Goal: Communication & Community: Ask a question

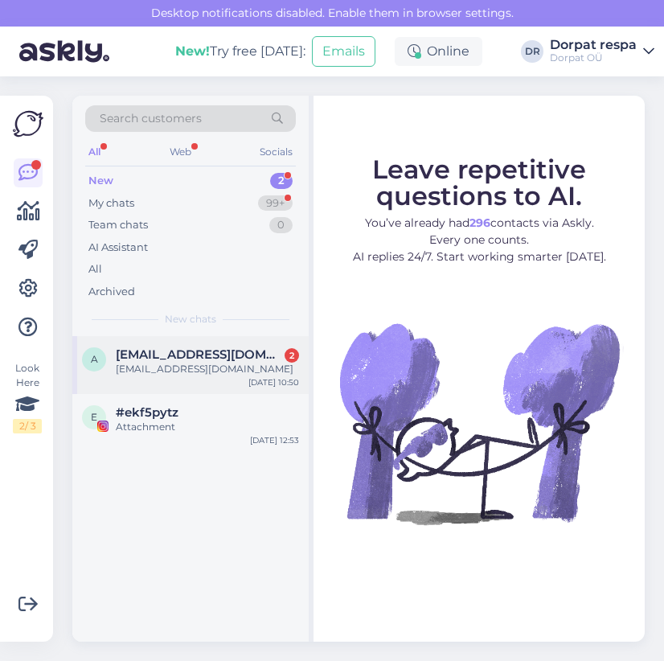
click at [217, 365] on div "[EMAIL_ADDRESS][DOMAIN_NAME]" at bounding box center [207, 369] width 183 height 14
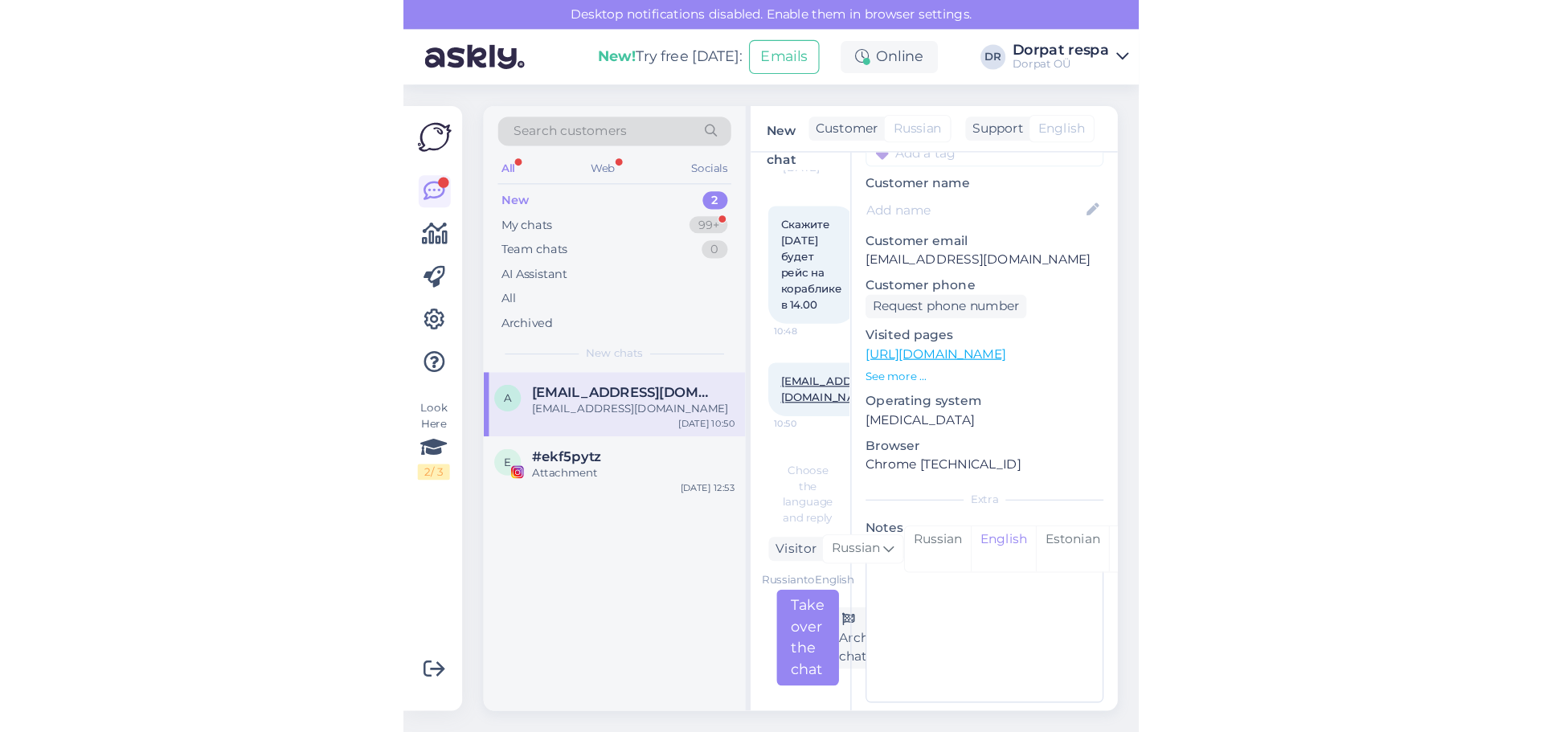
scroll to position [85, 0]
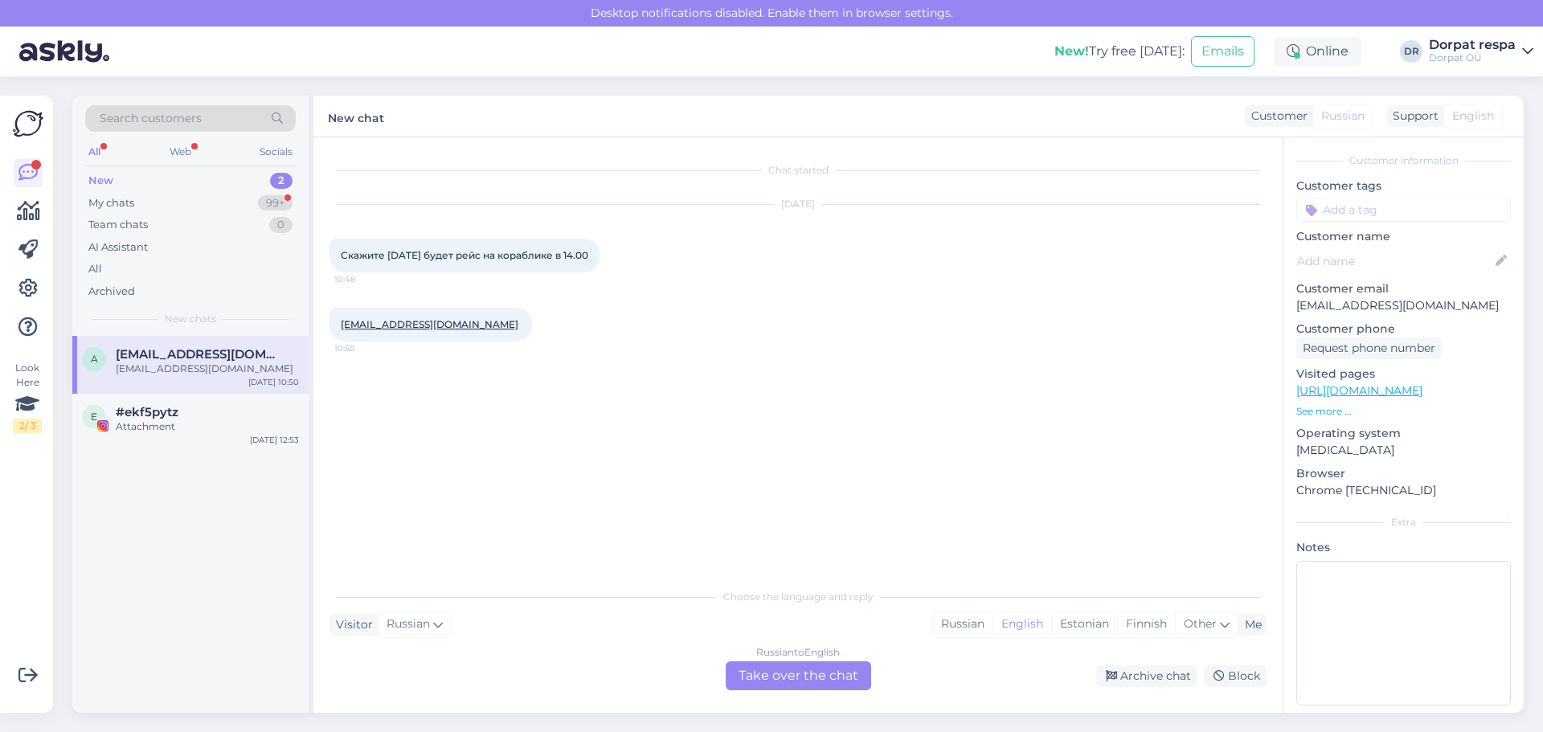
click at [567, 258] on span "Скажите [DATE] будет рейс на кораблике в 14.00" at bounding box center [465, 255] width 248 height 12
drag, startPoint x: 592, startPoint y: 259, endPoint x: 343, endPoint y: 258, distance: 249.2
click at [343, 258] on span "Скажите [DATE] будет рейс на кораблике в 14.00" at bounding box center [465, 255] width 248 height 12
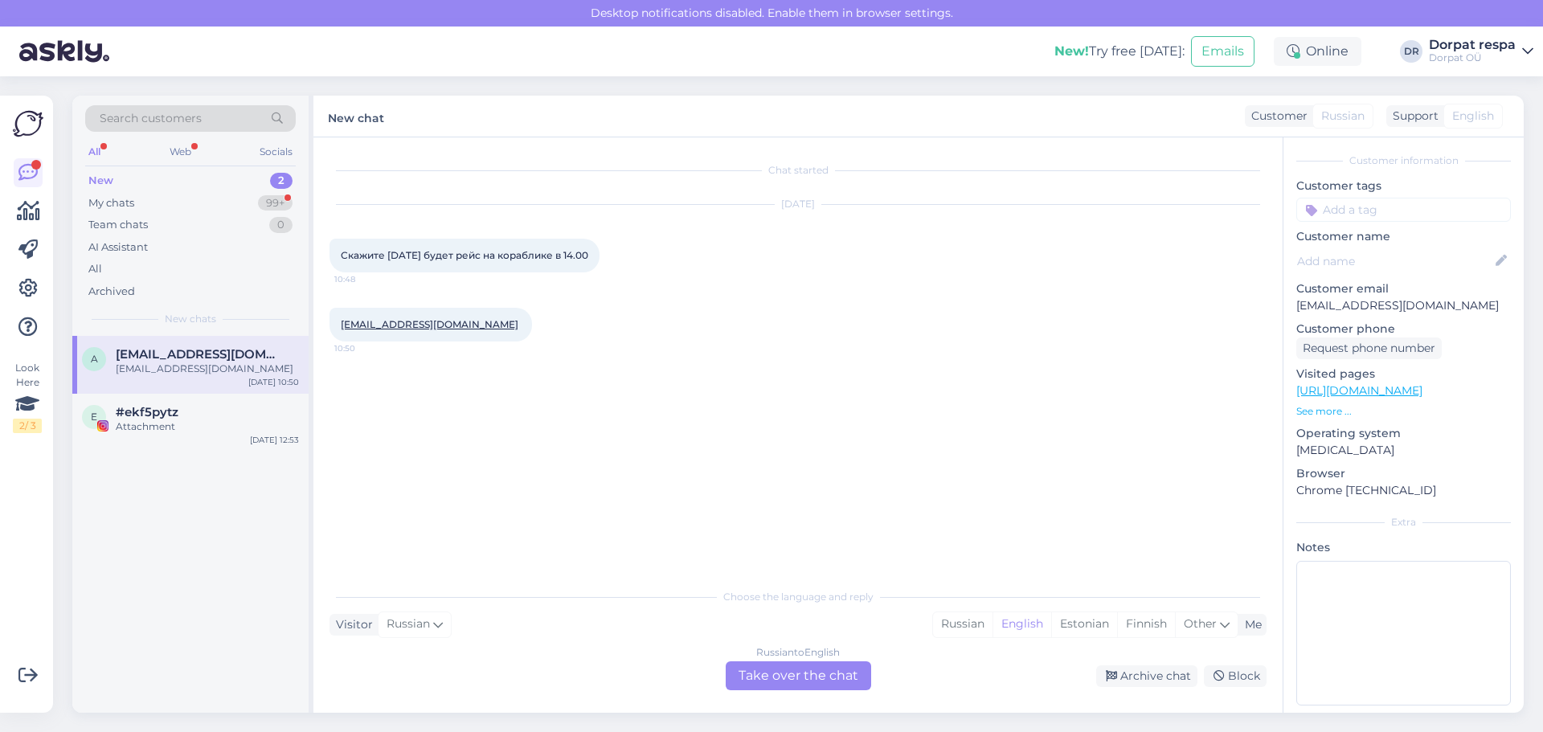
copy span "Скажите [DATE] будет рейс на кораблике в 14.00"
click at [663, 620] on div "Visitor Russian Me Russian English Estonian Finnish Other" at bounding box center [798, 625] width 937 height 22
click at [663, 626] on div "English" at bounding box center [1022, 624] width 59 height 24
click at [663, 660] on div "Russian to English Take over the chat" at bounding box center [798, 676] width 145 height 29
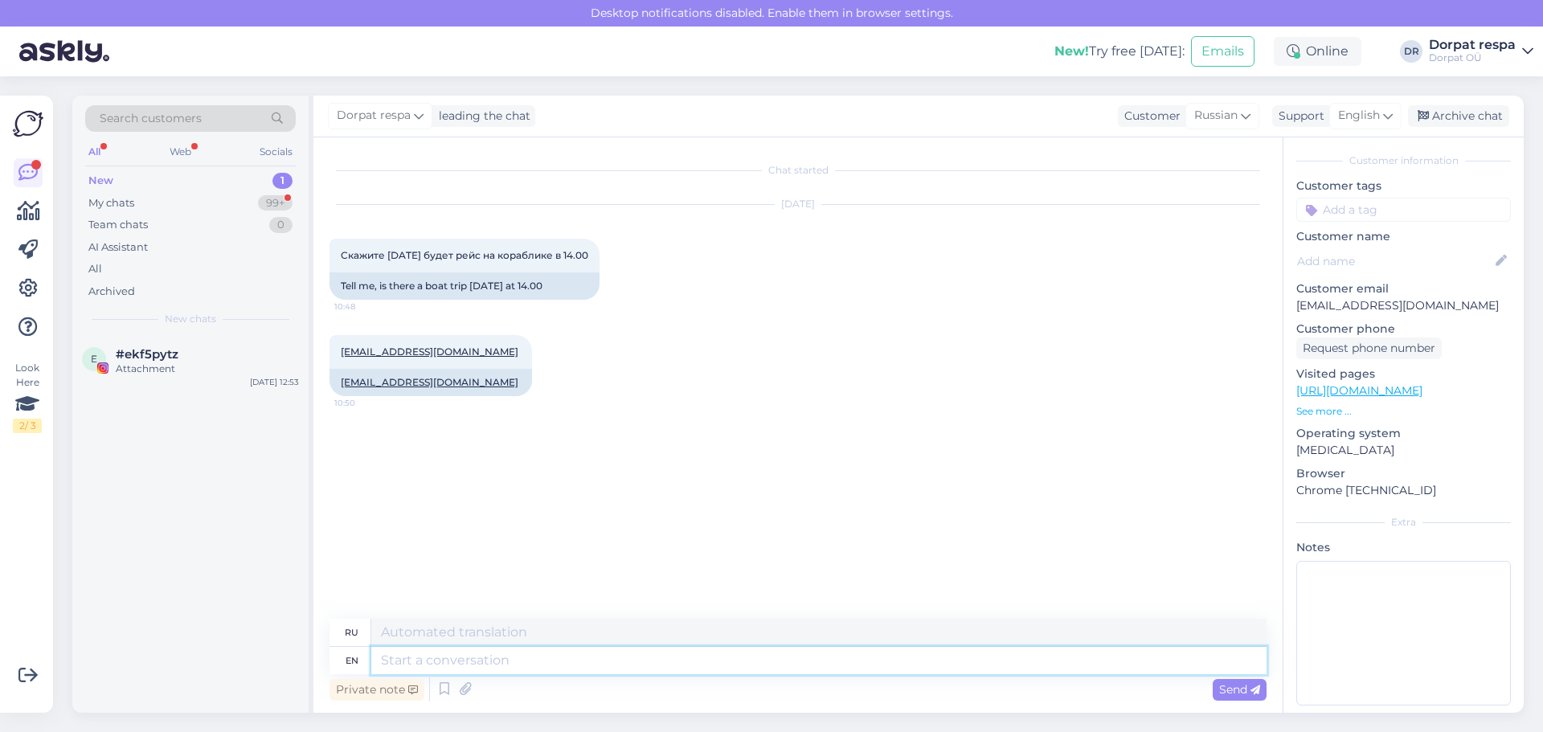
click at [491, 654] on textarea at bounding box center [818, 660] width 895 height 27
click at [509, 654] on textarea at bounding box center [818, 660] width 895 height 27
click at [444, 658] on textarea at bounding box center [818, 660] width 895 height 27
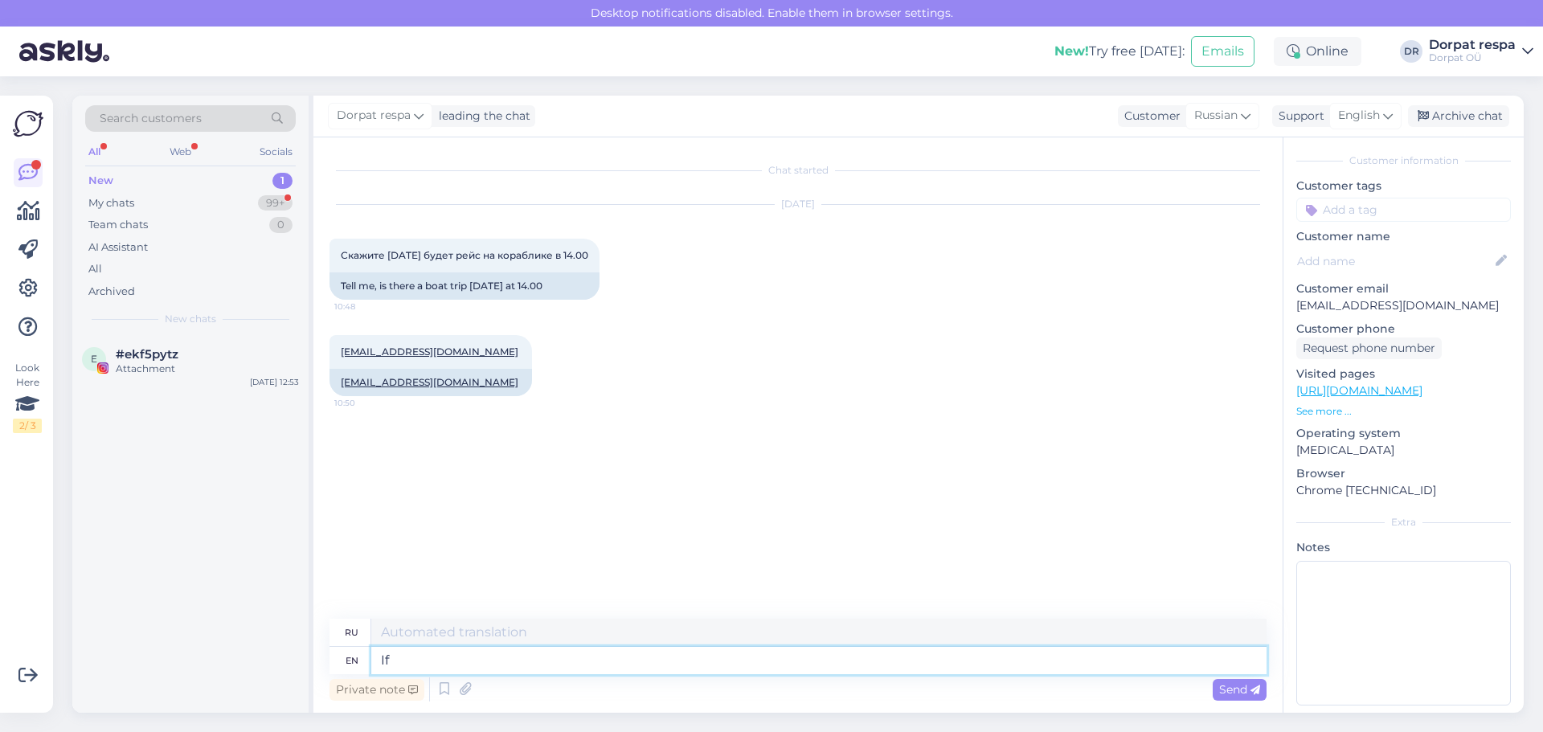
type textarea "If"
type textarea "Если"
type textarea "HIf"
type textarea "HiIf"
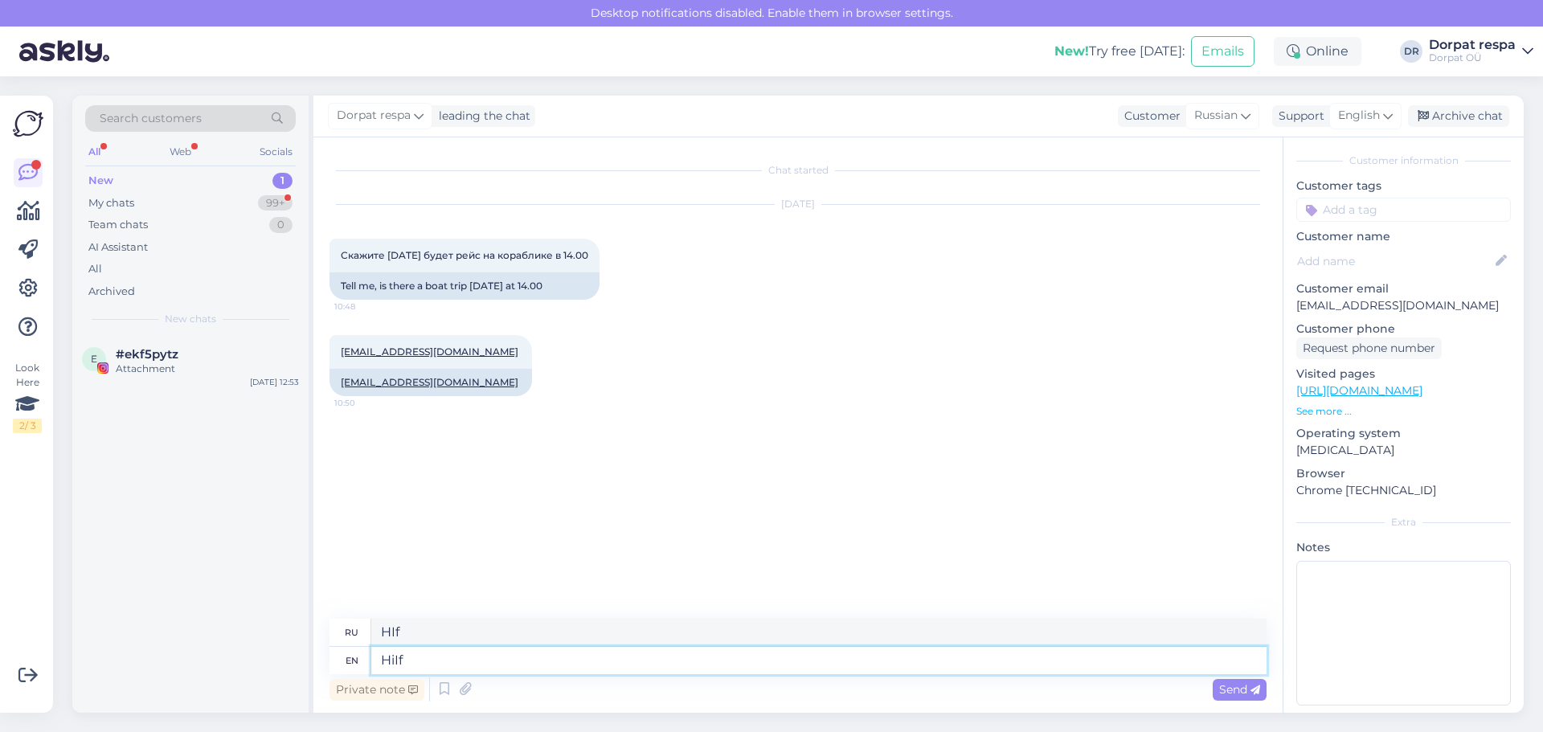
type textarea "HiIf"
type textarea "Hi! If"
type textarea "Привет! Если"
type textarea "Hi!"
type textarea "Привет!"
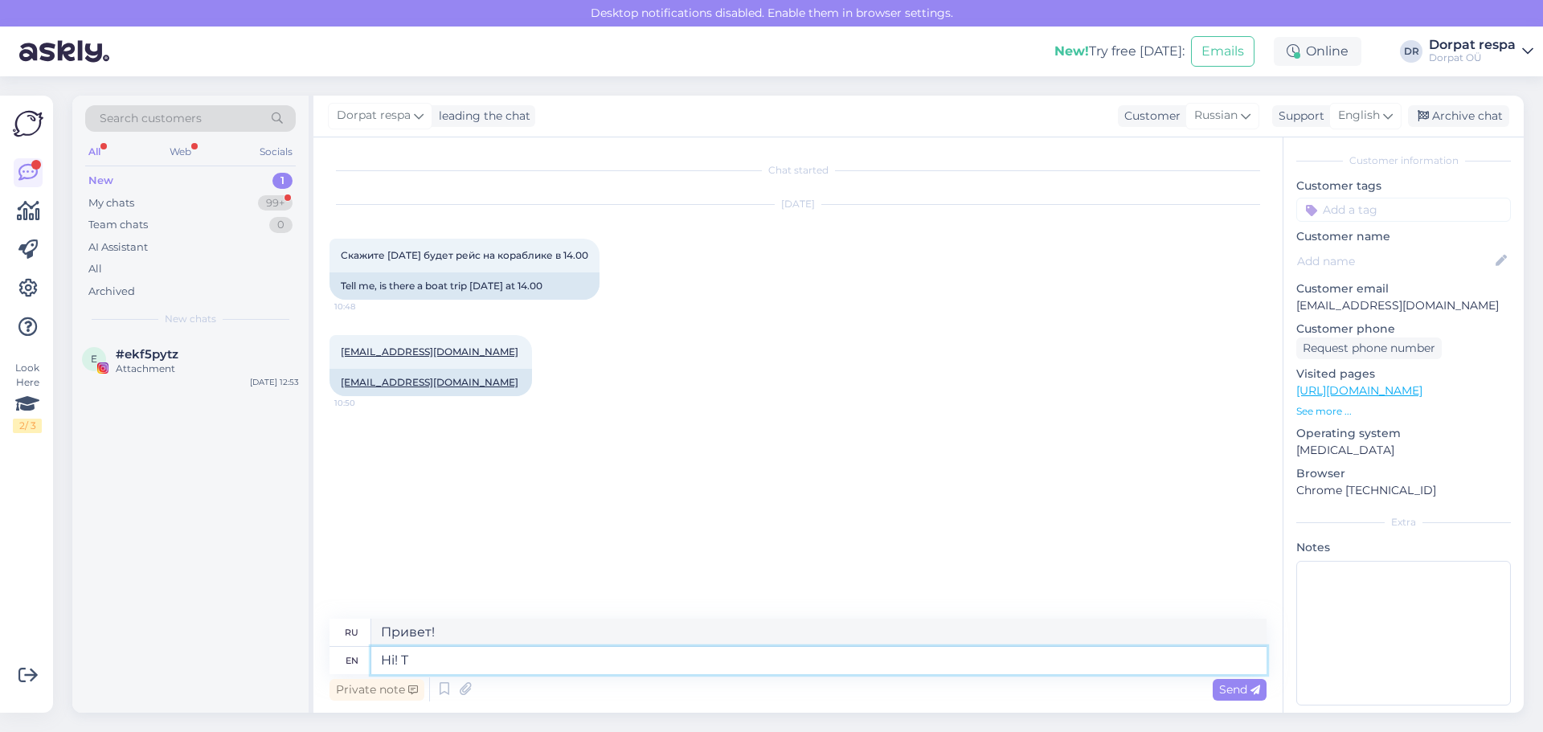
type textarea "Hi! Th"
type textarea "Ударять"
type textarea "Hi! Th"
type textarea "Привет! Чт"
type textarea "Hi! The"
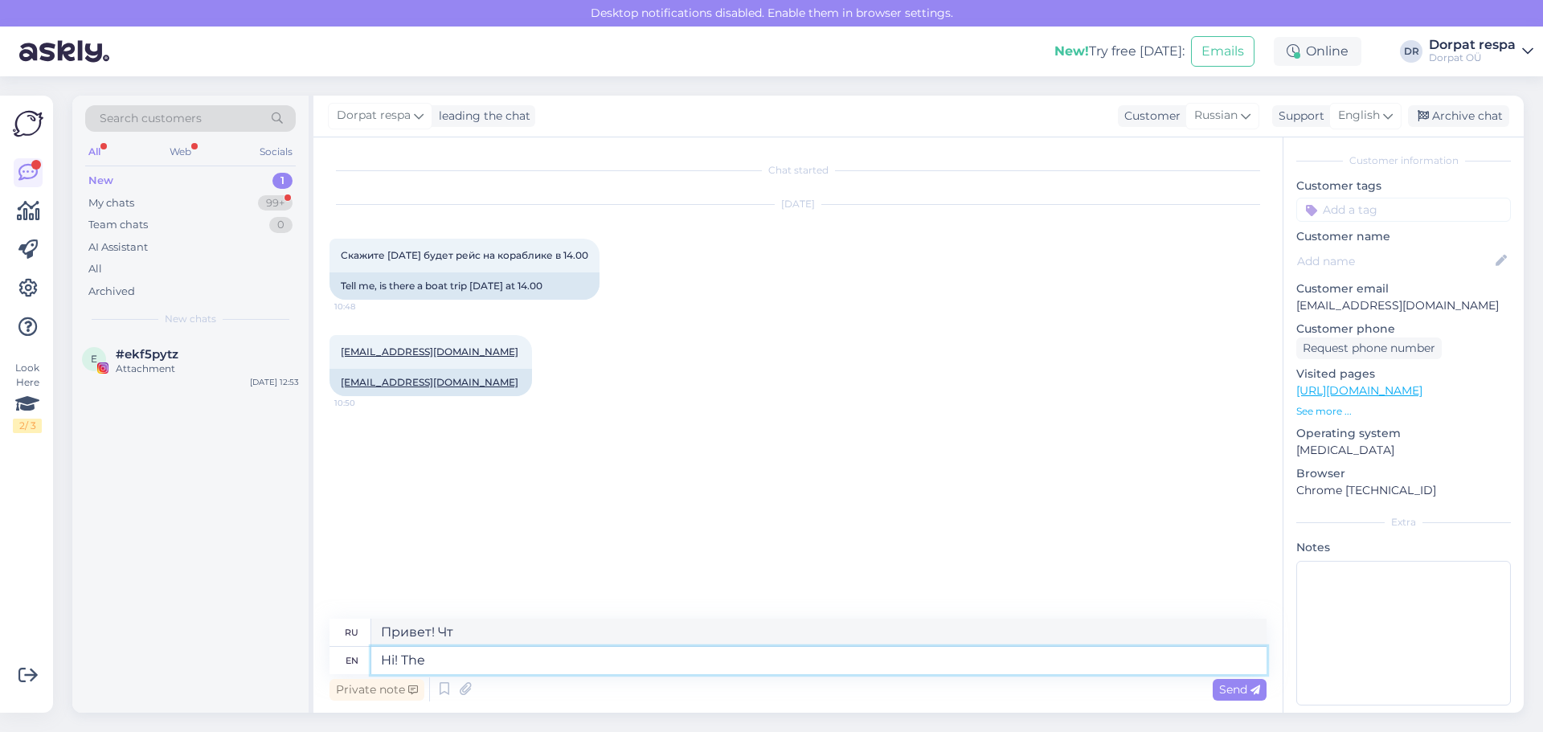
type textarea "Привет!"
type textarea "Hi! The bo"
type textarea "Привет! Бо"
type textarea "Hi! The bot"
type textarea "Привет! Бот"
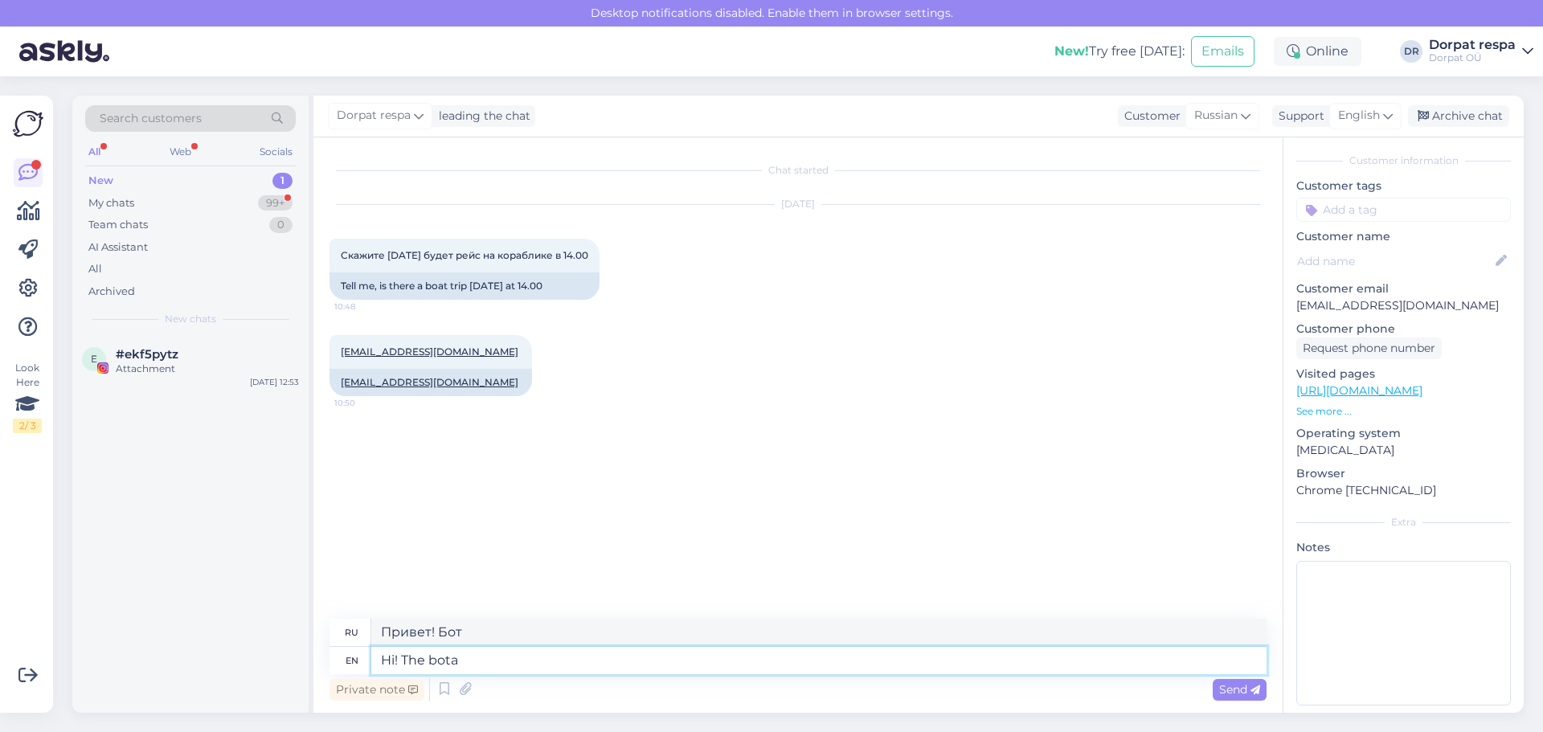
type textarea "Hi! The bot"
type textarea "Привет! Бота"
type textarea "Hi! The bo"
type textarea "Привет! Бот"
type textarea "Hi! The bot"
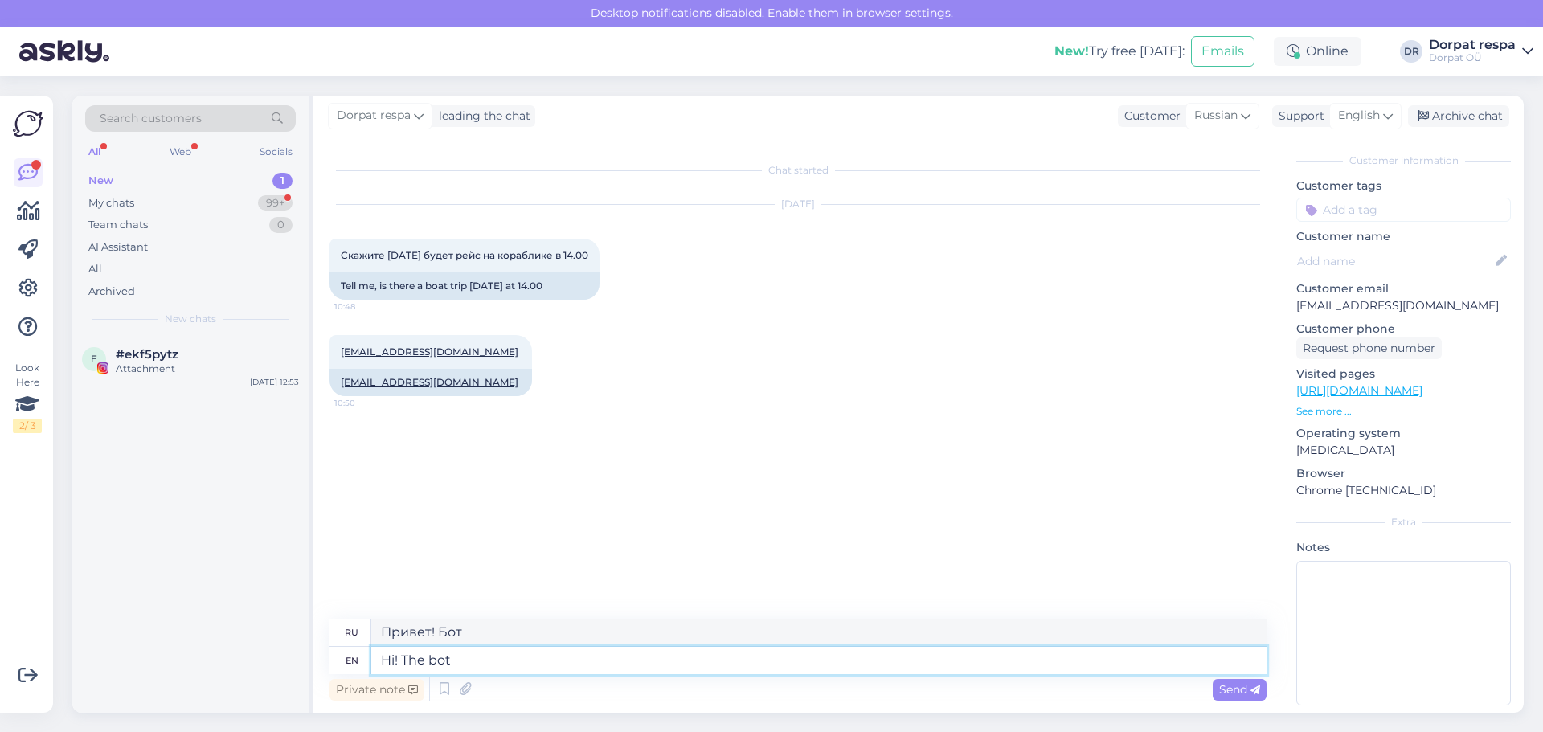
type textarea "Привет! Бо"
type textarea "Hi! The bo"
type textarea "Привет! Бот"
type textarea "Hi! The boat"
type textarea "Привет! Бо"
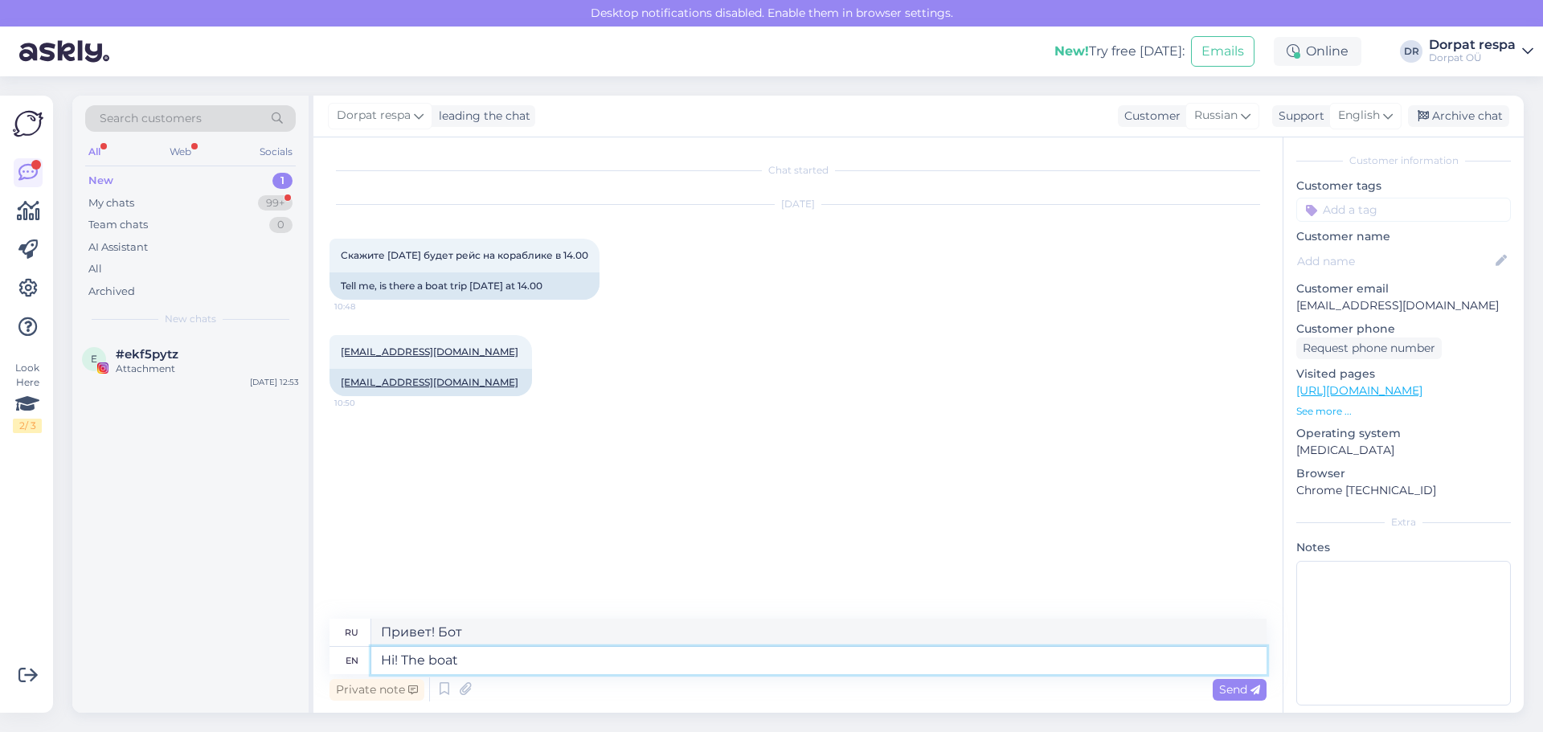
type textarea "Hi! The boat"
type textarea "Привет! Удав"
type textarea "Hi! The boat t"
type textarea "Привет! Лодка т"
type textarea "Hi! The boat trip"
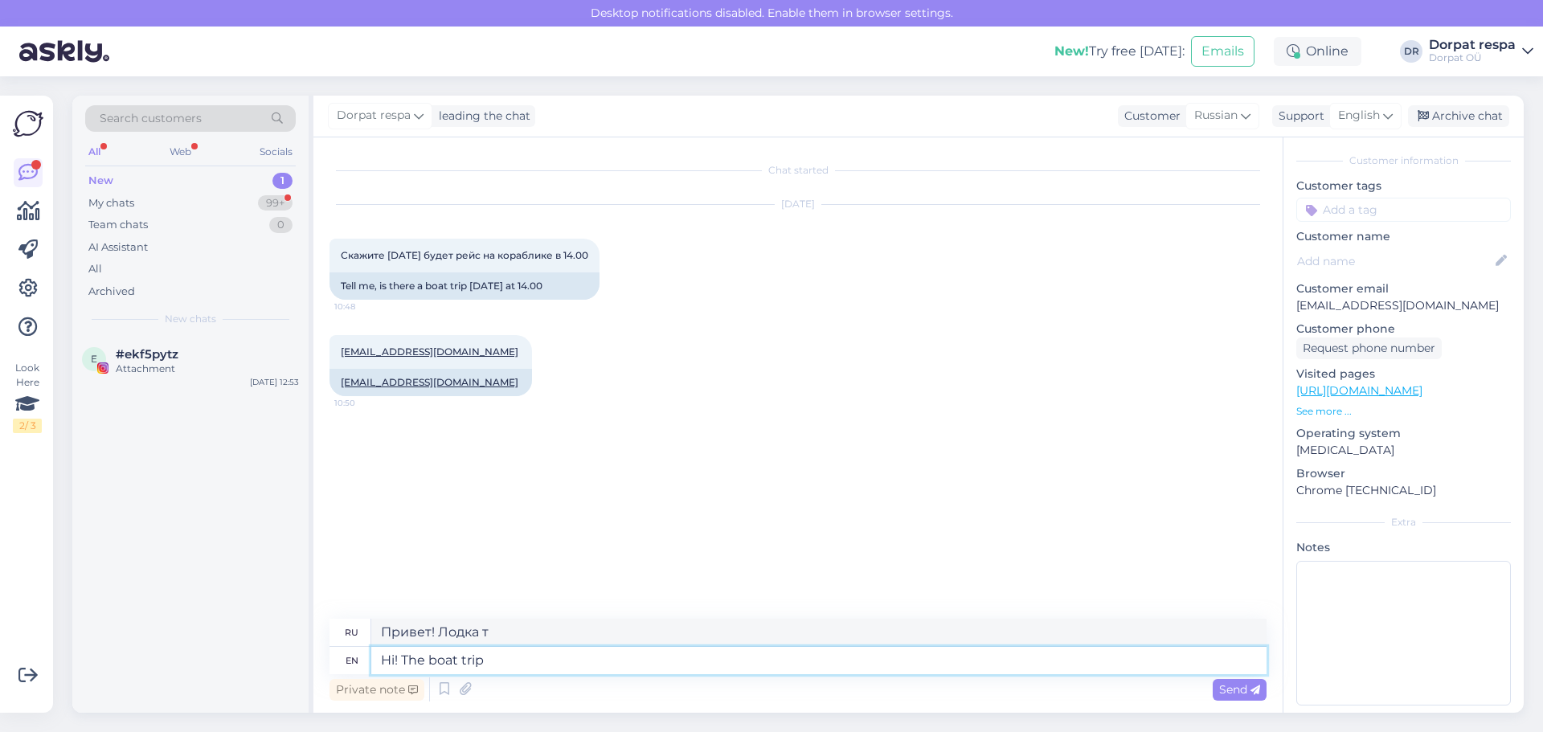
type textarea "Привет! Лодка тр"
type textarea "Hi! The boat trip"
type textarea "Привет! Прогулка на лодке."
type textarea "Hi! The boat trip"
type textarea "Привет! Прогулка на лодке..."
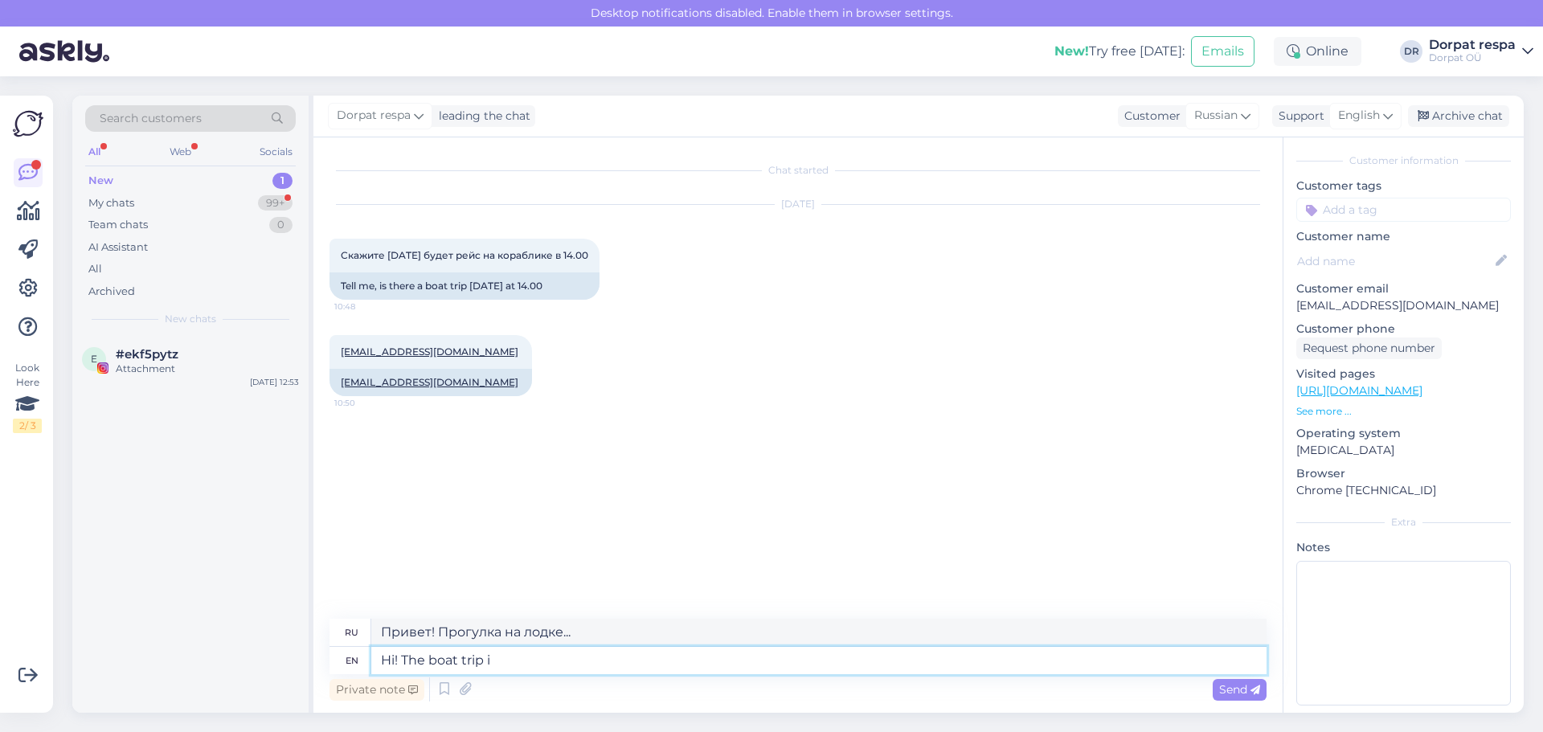
type textarea "Hi! The boat trip is"
type textarea "Привет! Поездка на лодке..."
type textarea "Hi! The boat trip is ex"
type textarea "Привет! Поездка на лодке — это"
type textarea "Hi! The boat trip is exp"
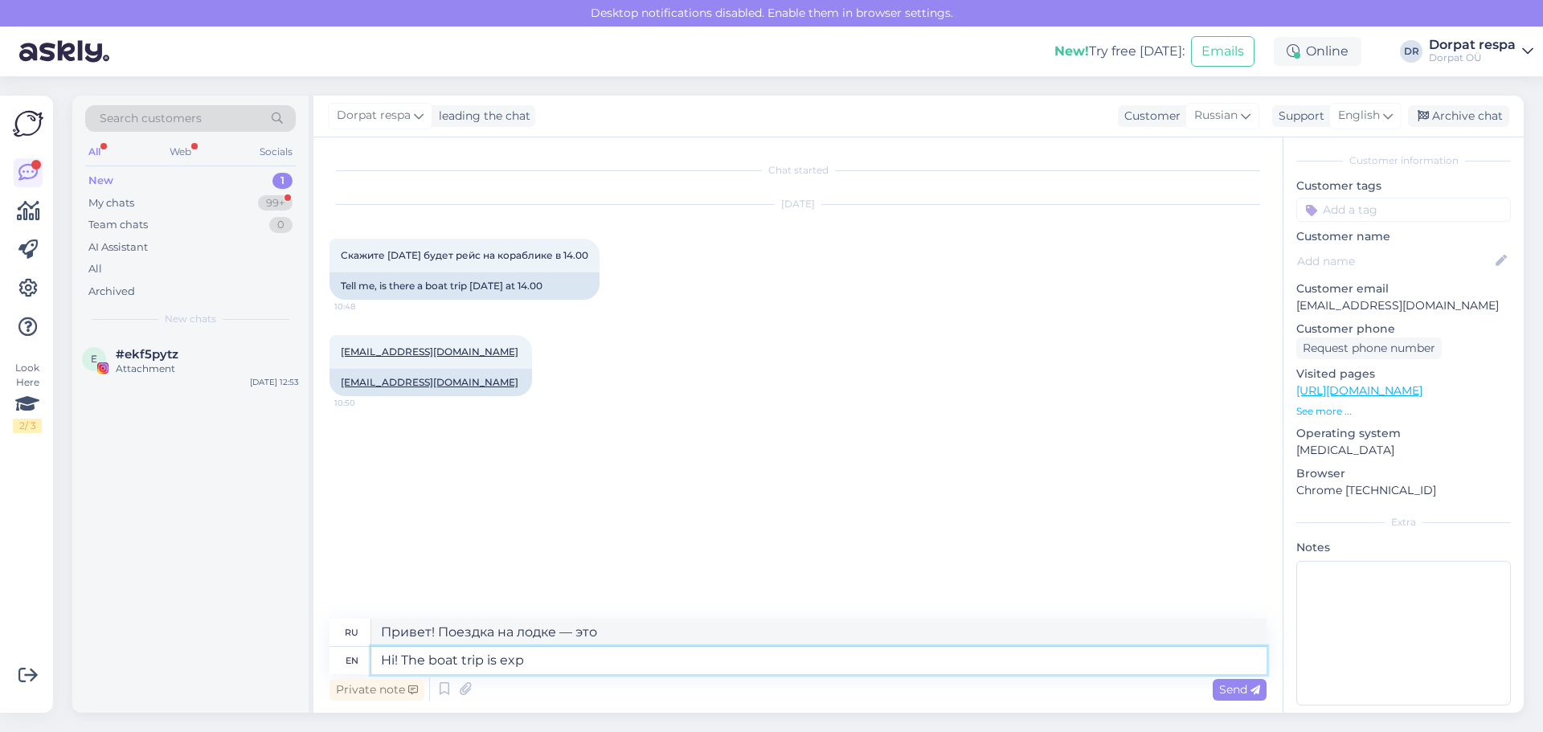
type textarea "Привет! Поездка на лодке — это нечто!"
type textarea "Hi! The boat trip is expe"
type textarea "Привет! Поездка на лодке очень интересная."
type textarea "Hi! The boat trip is expec"
type textarea "Привет! Ожидается морская прогулка."
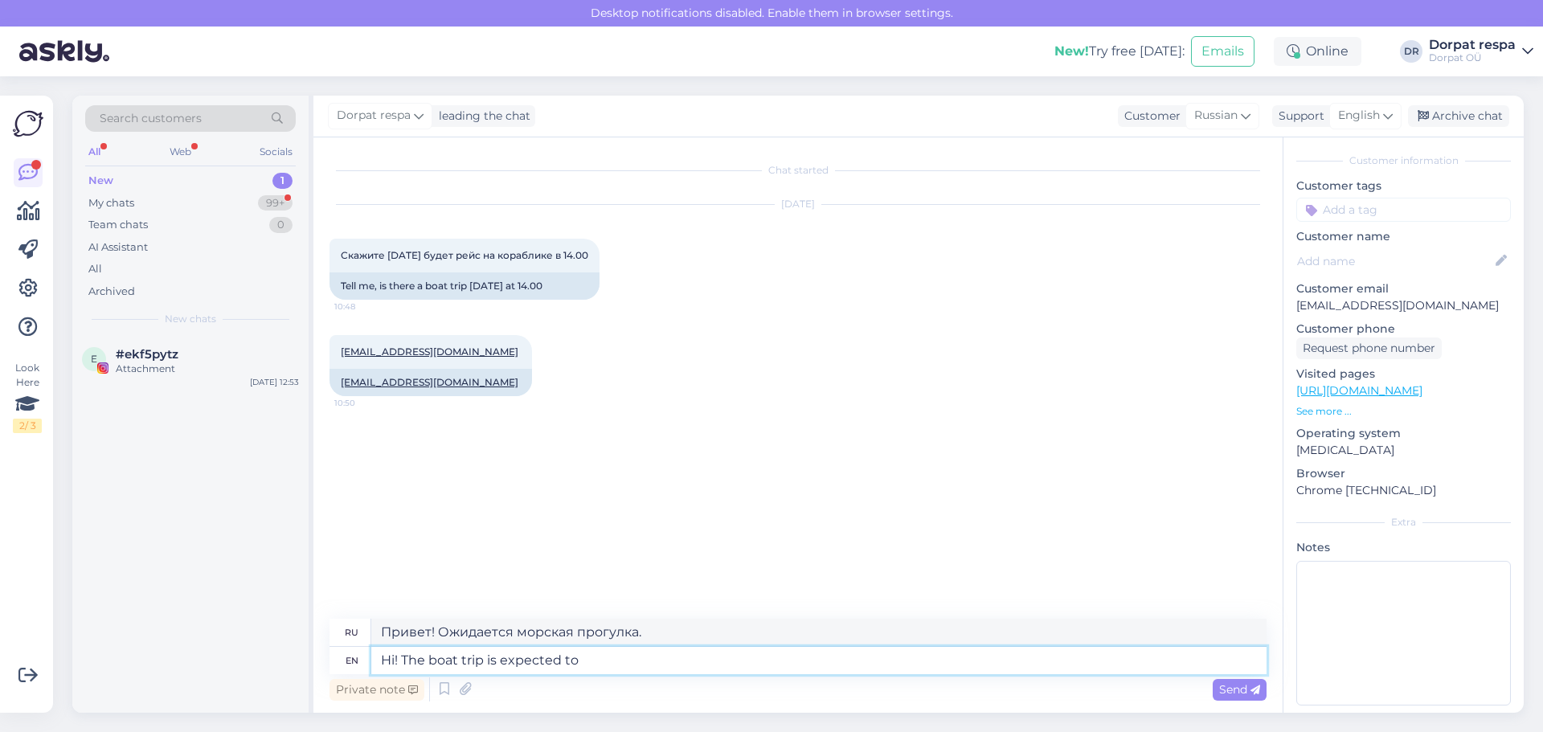
type textarea "Hi! The boat trip is expected to"
type textarea "Привет! Ожидается, что поездка на лодке"
type textarea "Hi! The boat trip is expected to a"
type textarea "Привет! Ожидается, что поездка на лодке займет"
type textarea "Hi! The boat trip is expected to"
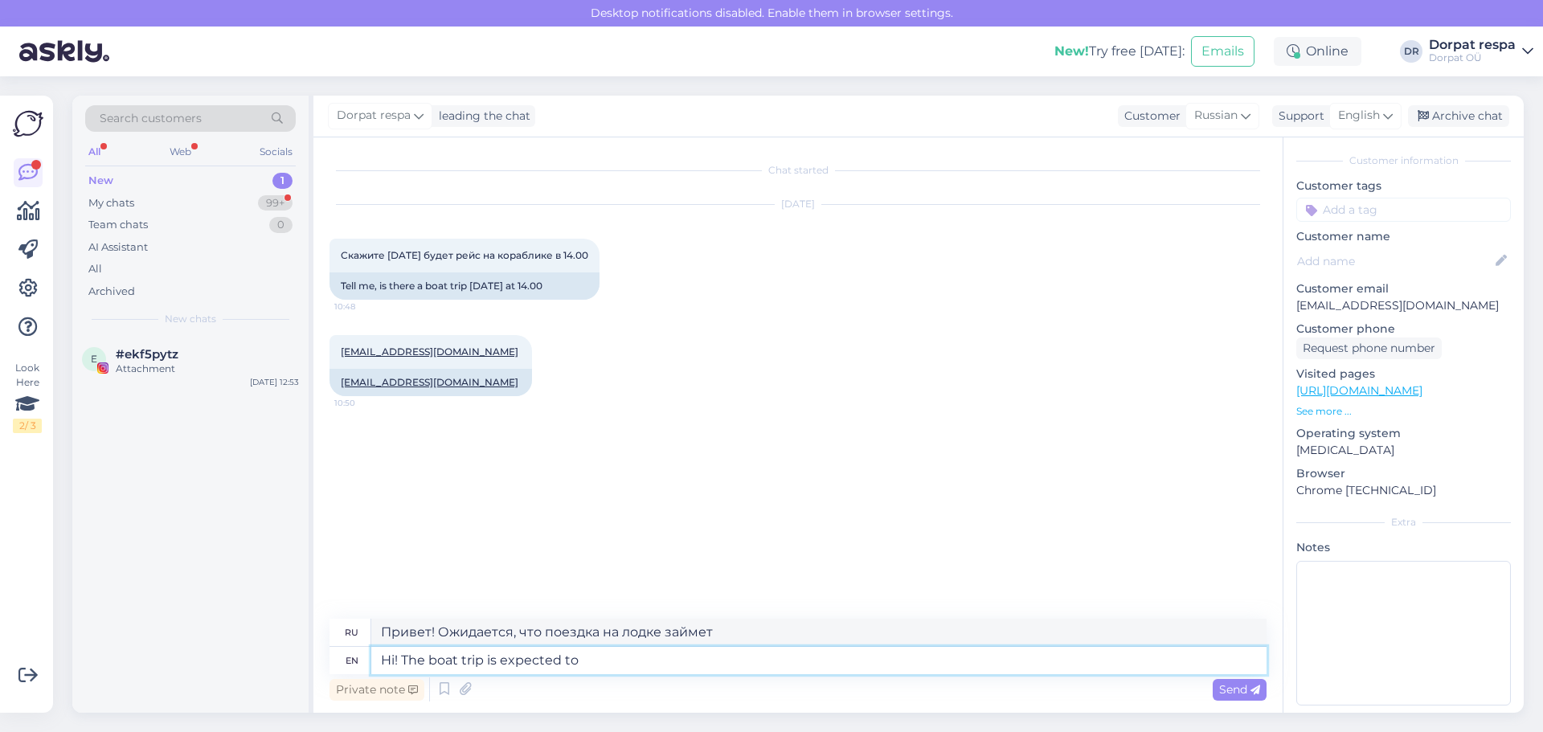
type textarea "Привет! Ожидается, что поездка на лодке"
type textarea "Hi! The boat trip is expected to ha"
type textarea "Привет! Ожидается, что поездка на лодке будет..."
type textarea "Hi! The boat trip is expected to happe"
type textarea "Привет! Ожидается, что поездка на лодке состоится"
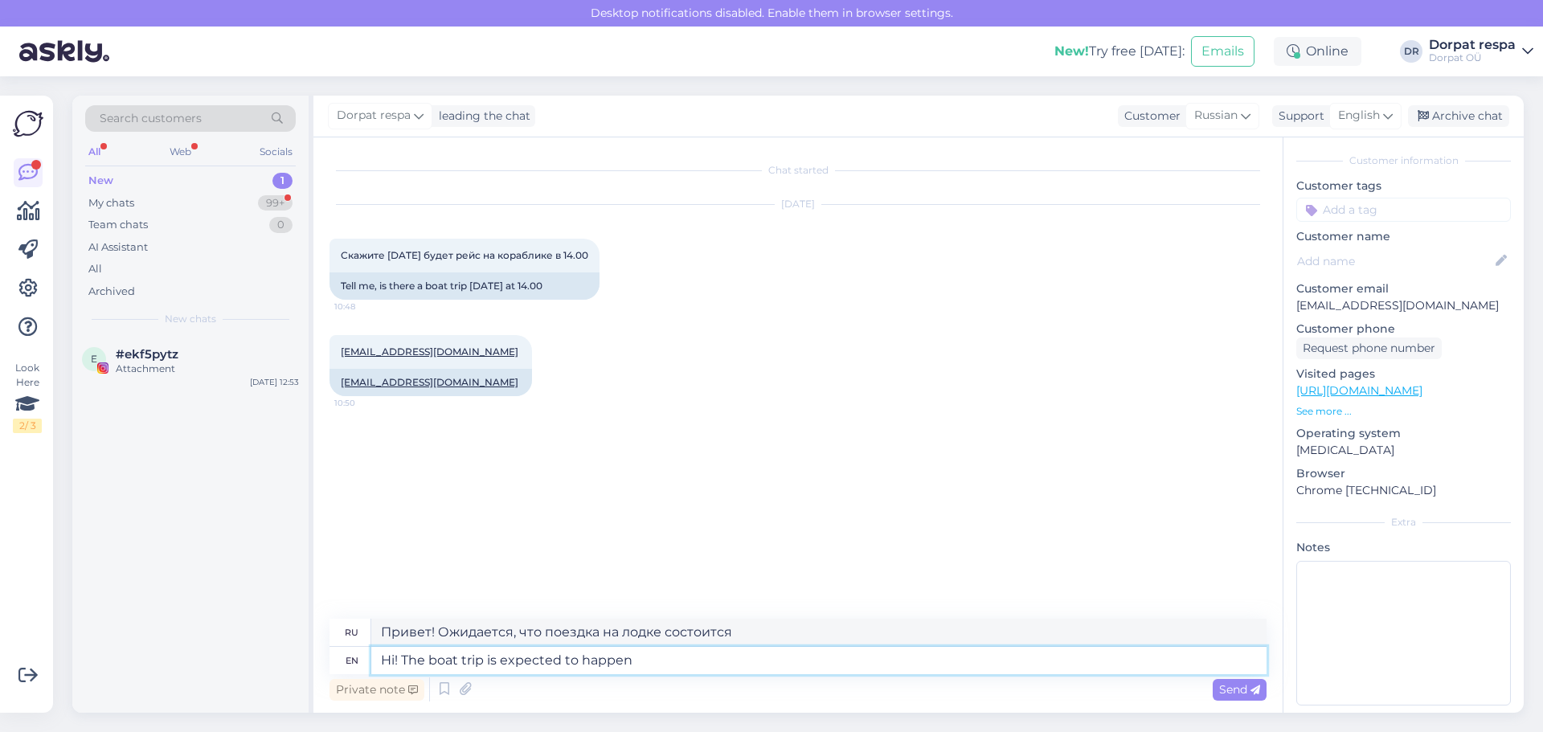
type textarea "Hi! The boat trip is expected to happen"
type textarea "Привет! Ожидается, что поездка на лодке состоится."
type textarea "Hi! The boat trip is expected to happen tod"
type textarea "Привет! Ожидается, что поездка на лодке состоится"
type textarea "Hi! The boat trip is expected to happen [DATE]"
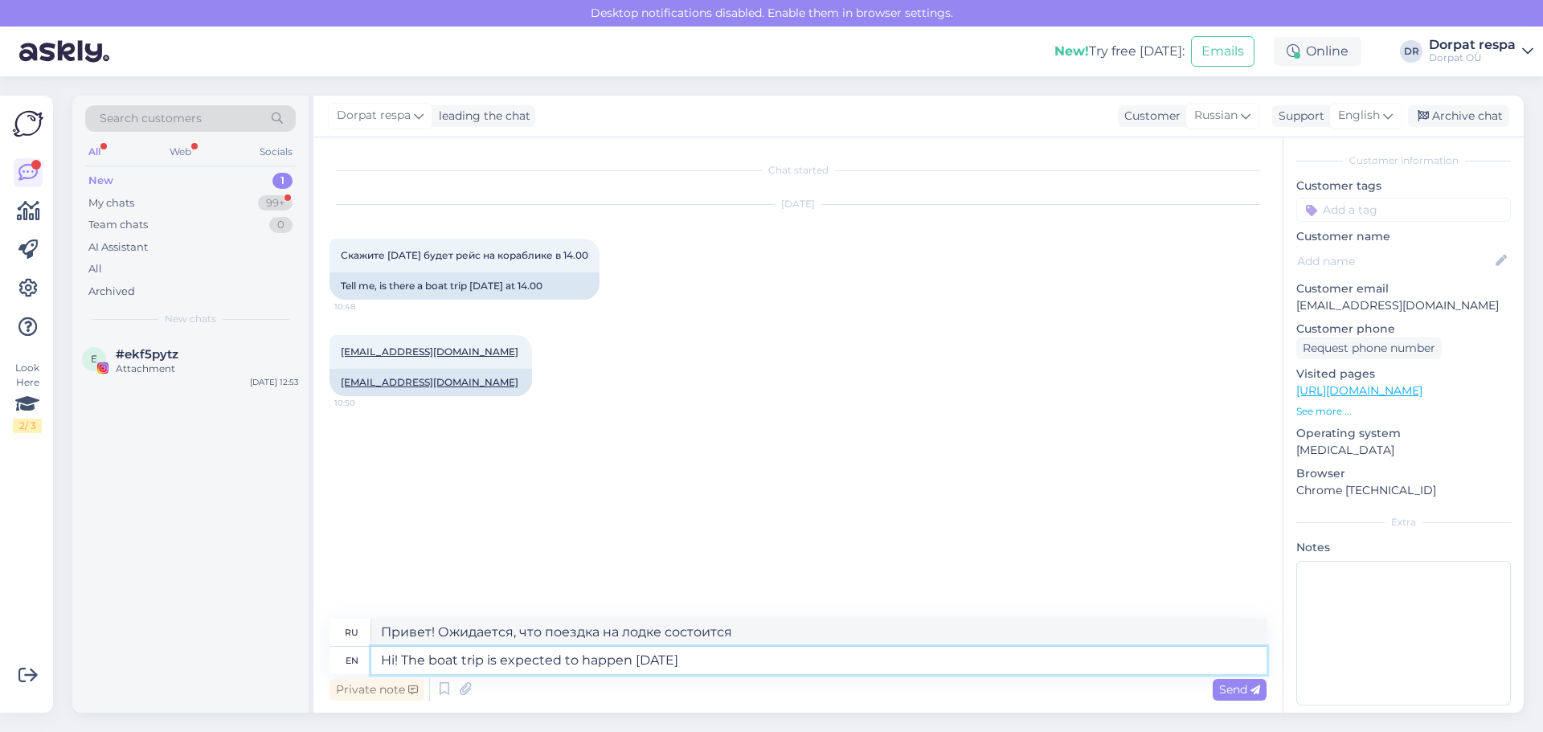
type textarea "Привет! Ожидается, что поездка на лодке состоится [DATE]."
type textarea "Hi! The boat trip is expected to happen [DATE]"
type textarea "Привет! Ожидается, что поездка на лодке состоится [DATE]."
type textarea "Hi! The boat trip is expected to happen [DATE] a"
type textarea "Привет! Ожидается, что поездка на лодке состоится [DATE]."
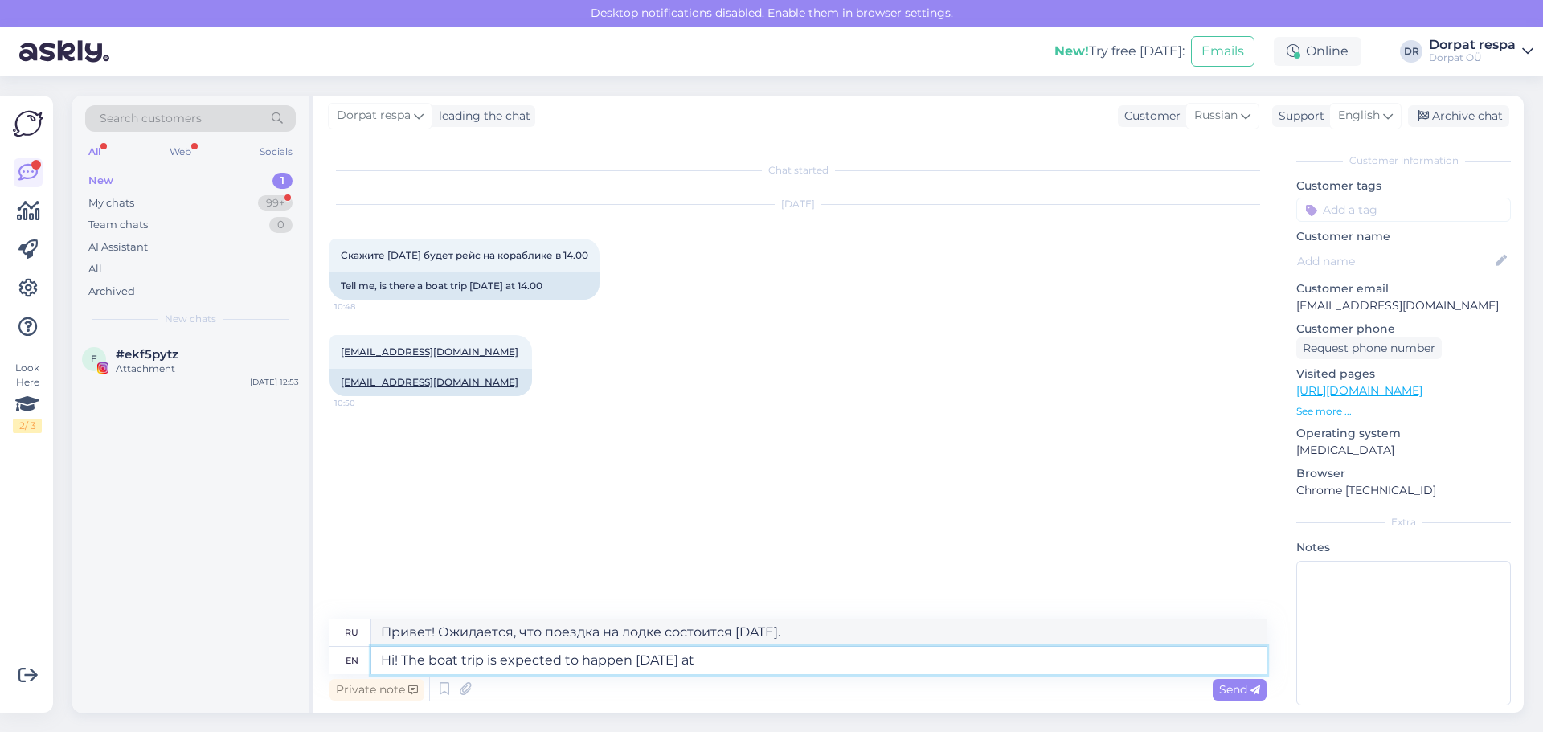
type textarea "Hi! The boat trip is expected to happen [DATE] at"
type textarea "Привет! Ожидается, что поездка на лодке состоится [DATE] в"
type textarea "Hi! The boat trip is expected to happen [DATE] at 14"
type textarea "Привет! Ожидается, что поездка на лодке состоится [DATE] в 14:00."
type textarea "Hi! The boat trip is expected to happen [DATE] at 14."
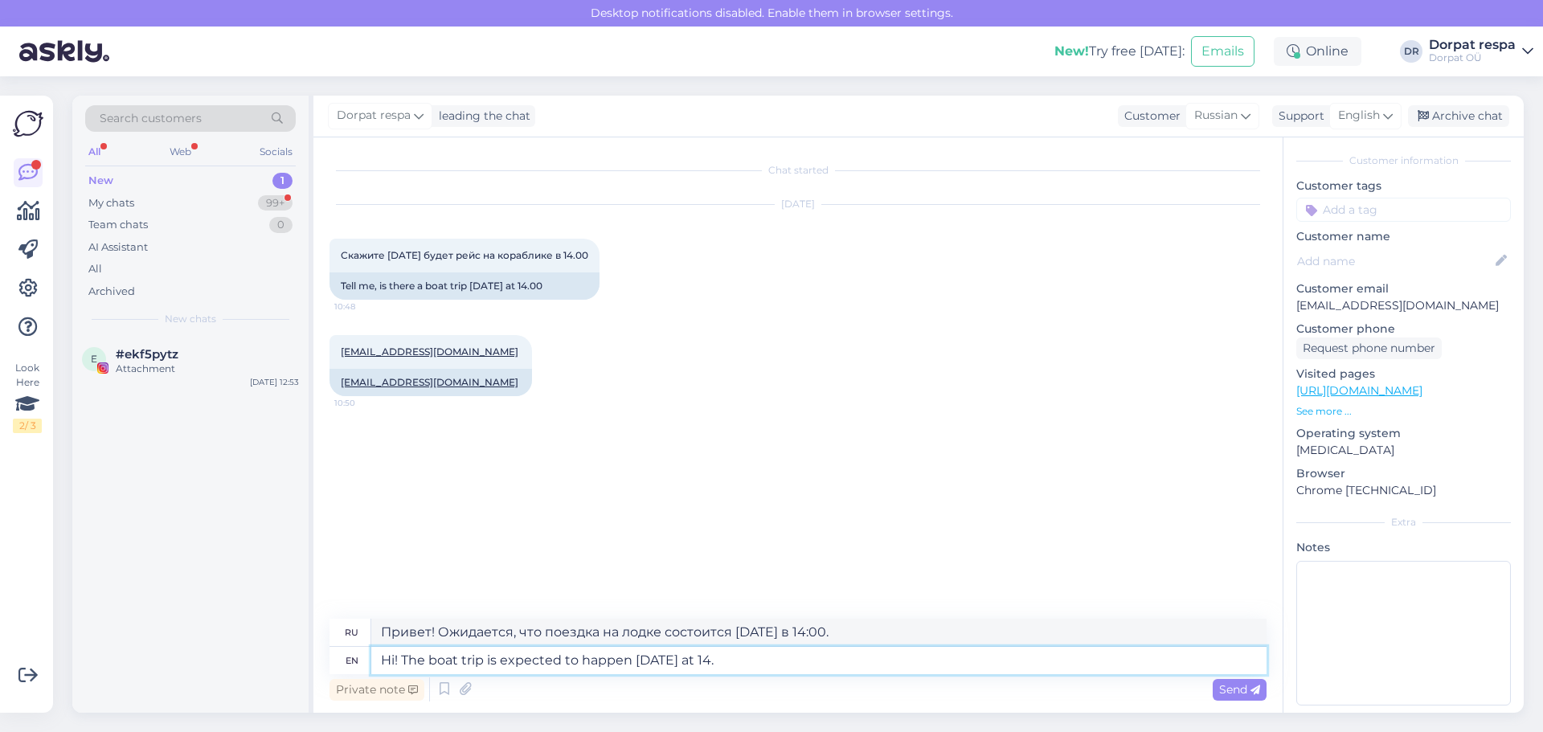
type textarea "Привет! Ожидается, что прогулка на катере состоится [DATE] в 14:00."
type textarea "Hi! The boat trip is expected to happen [DATE] at 14.00"
type textarea "Привет! Экскурсия на катере запланирована [DATE] в 14.00"
type textarea "Hi! The boat trip is expected to happen [DATE] at 14.00, co"
type textarea "Привет! Ожидается, что поездка на катере состоится [DATE] в 14.00,"
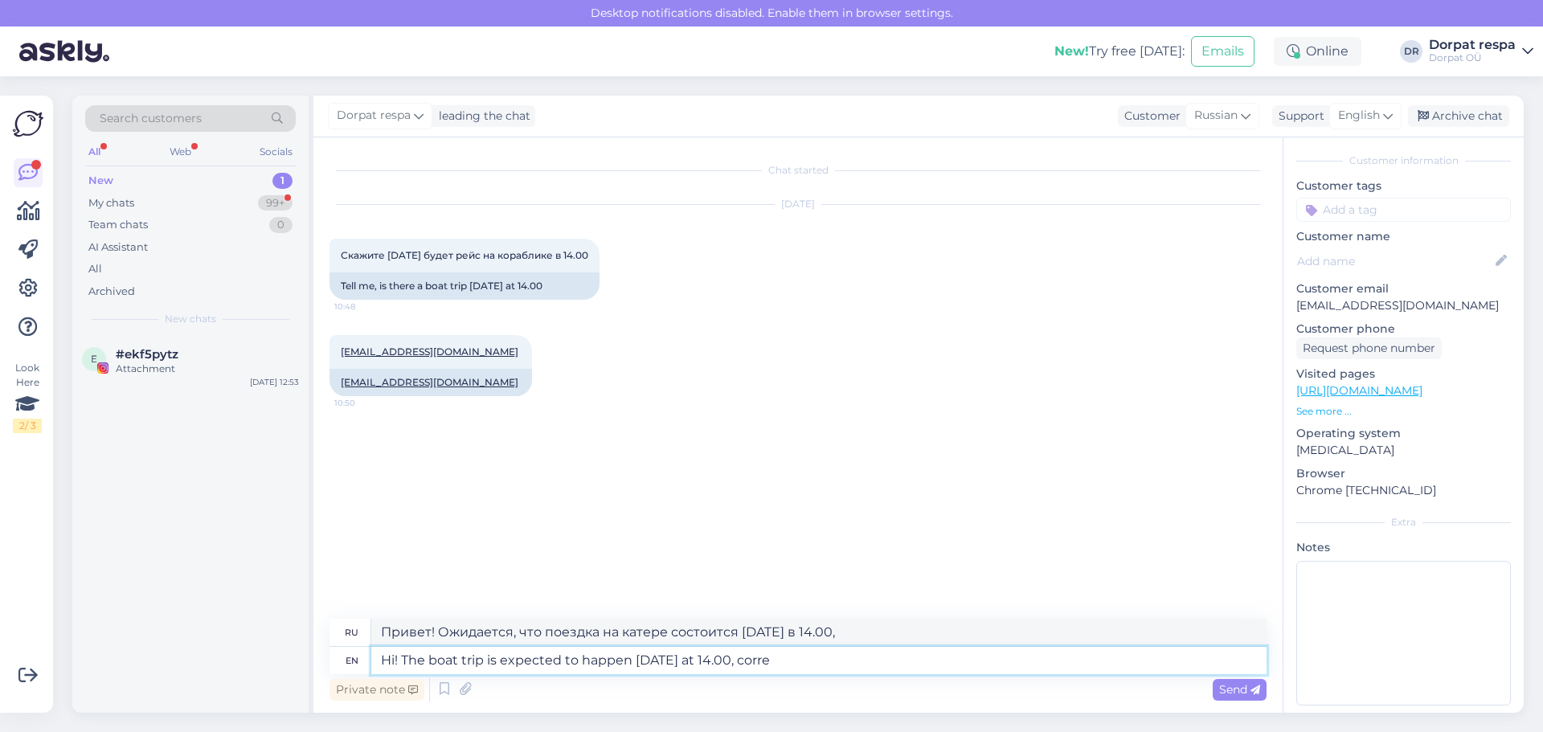
type textarea "Hi! The boat trip is expected to happen [DATE] at 14.00, correc"
type textarea "Привет! Ожидается, что поездка на катере состоится [DATE] в 14.00, корр."
type textarea "Hi! The boat trip is expected to happen [DATE] at 14.00, correct"
type textarea "Привет! Ожидается, что поездка на катере состоится [DATE] в 14.00, верно?"
type textarea "Hi! The boat trip is expected to happen [DATE] at 14.00, correct."
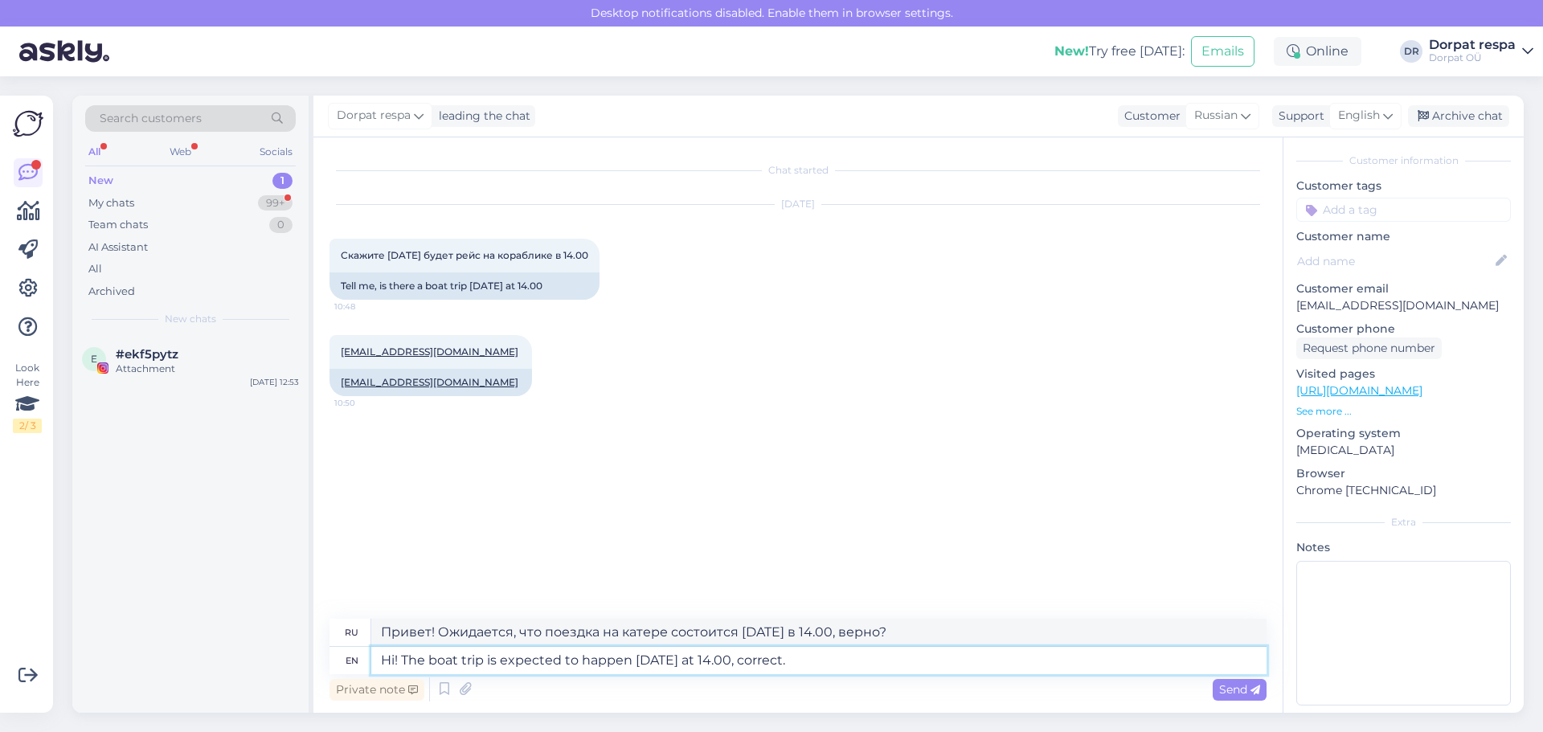
type textarea "Привет! Ожидается, что прогулка на катере состоится [DATE] в 14.00, верно."
type textarea "Hi! The boat trip is expected to happen [DATE] at 14.00, correct."
click at [663, 660] on span "Send" at bounding box center [1239, 689] width 41 height 14
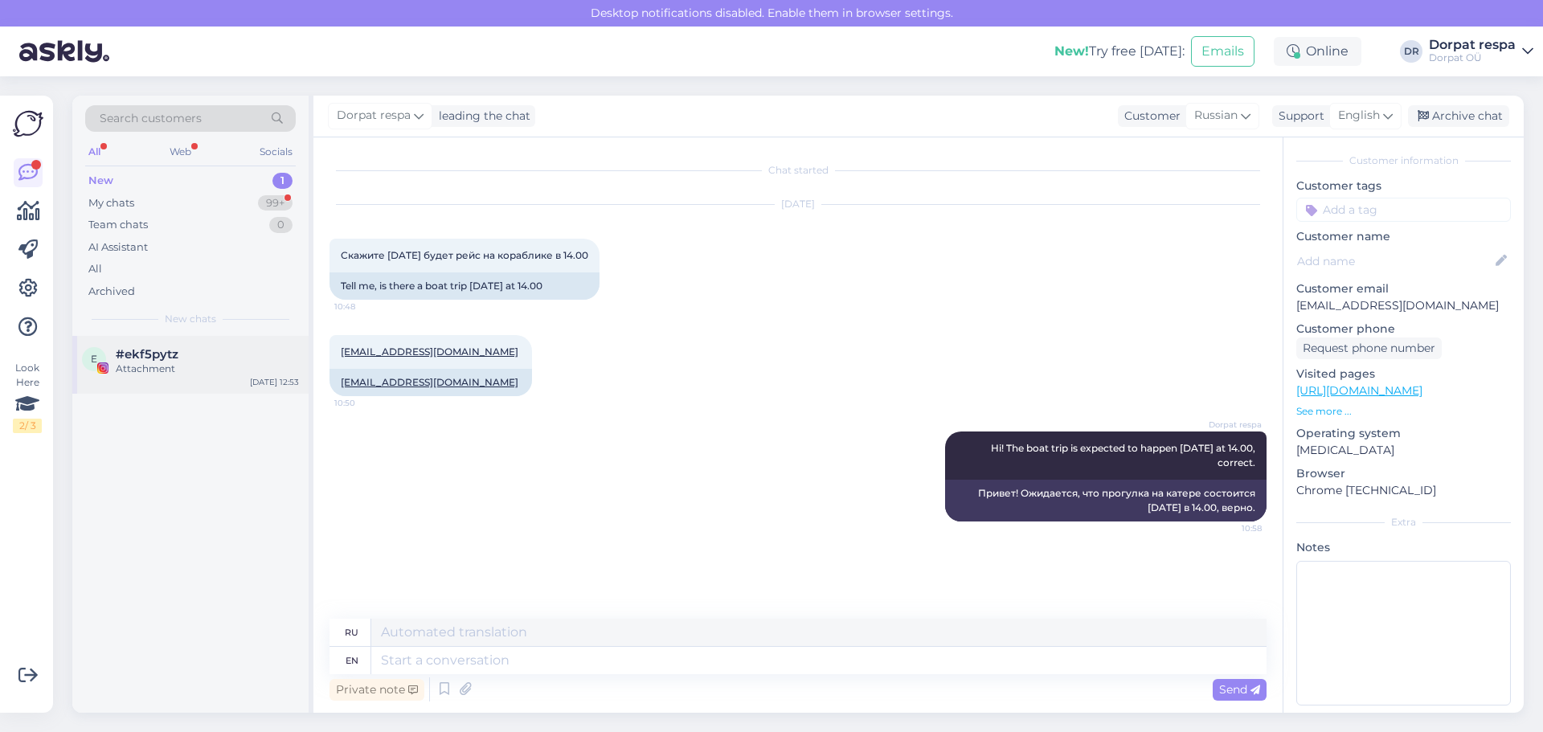
click at [234, 351] on div "#ekf5pytz" at bounding box center [207, 354] width 183 height 14
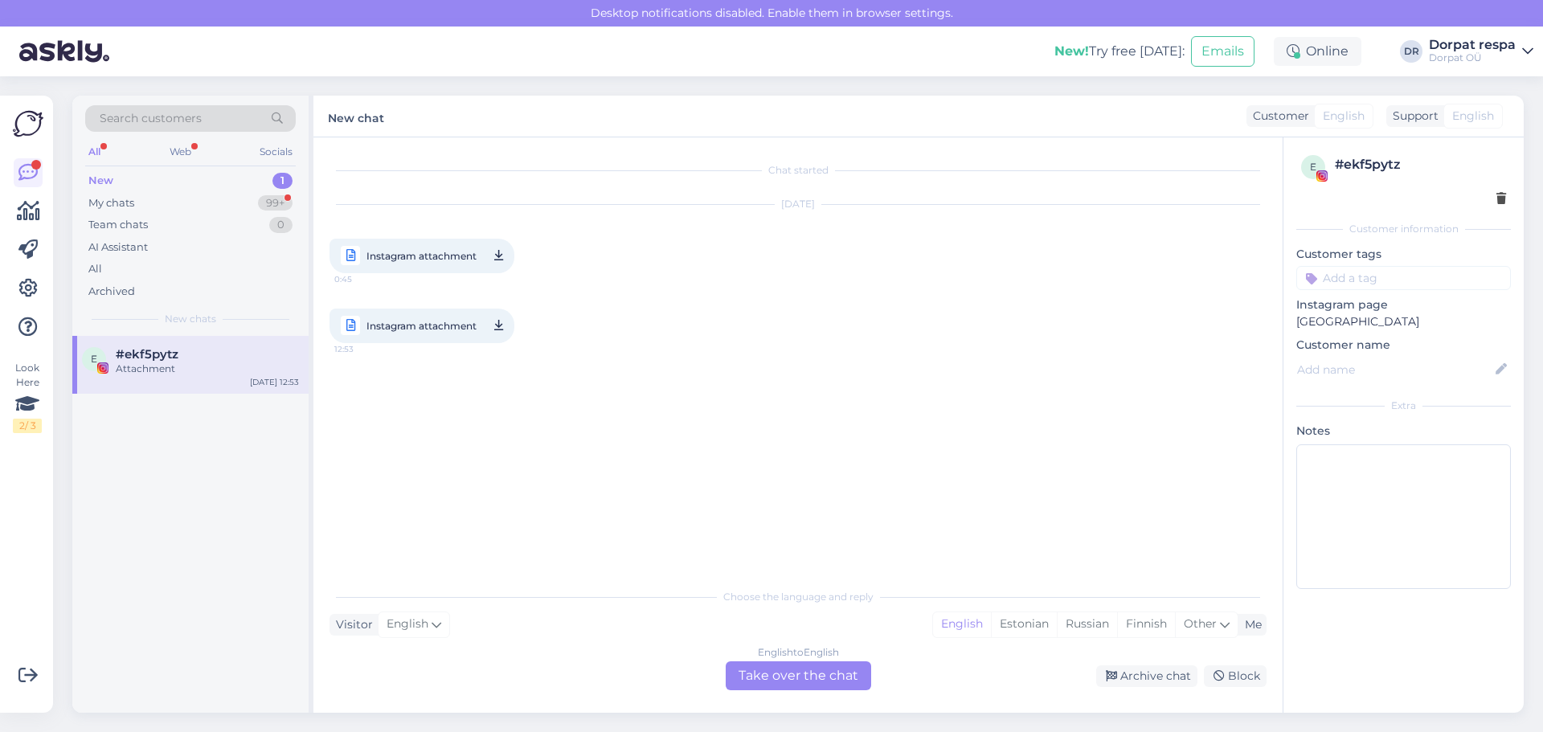
click at [440, 321] on span "Instagram attachment" at bounding box center [422, 326] width 110 height 20
drag, startPoint x: 1138, startPoint y: 27, endPoint x: 1126, endPoint y: 191, distance: 164.4
click at [663, 191] on div "[DATE] Instagram attachment 0:45" at bounding box center [798, 239] width 937 height 104
click at [200, 477] on div "e #ekf5pytz Attachment [DATE] 12:53" at bounding box center [190, 524] width 236 height 377
